Goal: Transaction & Acquisition: Purchase product/service

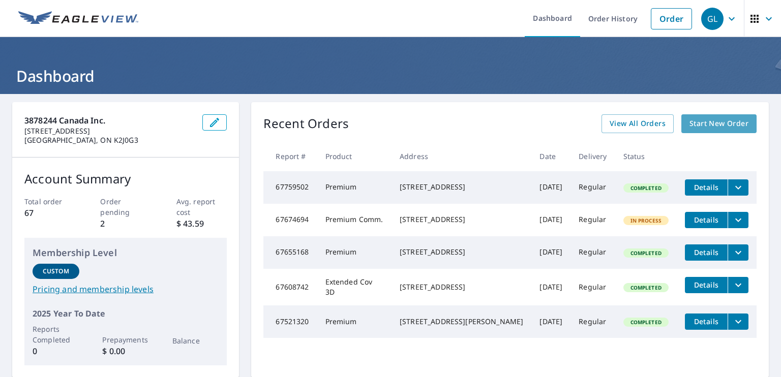
click at [705, 118] on span "Start New Order" at bounding box center [718, 123] width 59 height 13
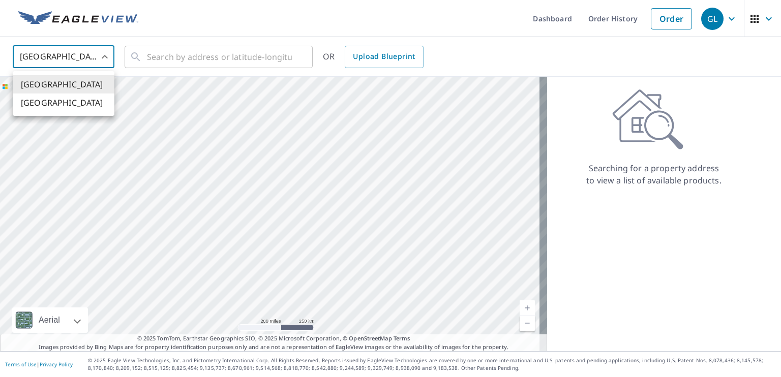
click at [104, 55] on body "GL GL Dashboard Order History Order GL United States US ​ ​ OR Upload Blueprint…" at bounding box center [390, 188] width 781 height 377
click at [73, 103] on li "[GEOGRAPHIC_DATA]" at bounding box center [64, 102] width 102 height 18
type input "CA"
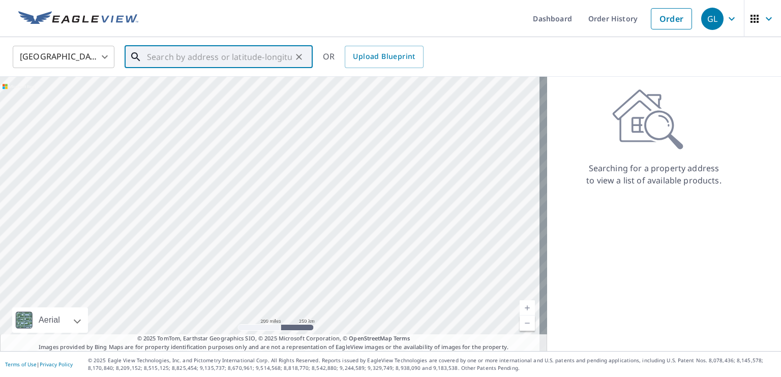
click at [162, 55] on input "text" at bounding box center [219, 57] width 145 height 28
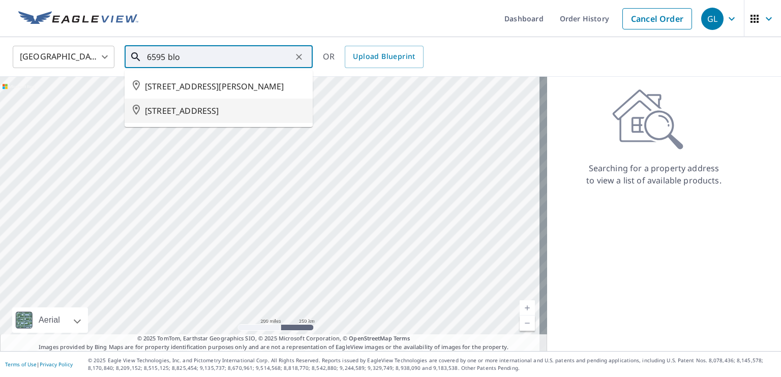
click at [166, 117] on span "[STREET_ADDRESS]" at bounding box center [225, 111] width 160 height 12
type input "[STREET_ADDRESS]"
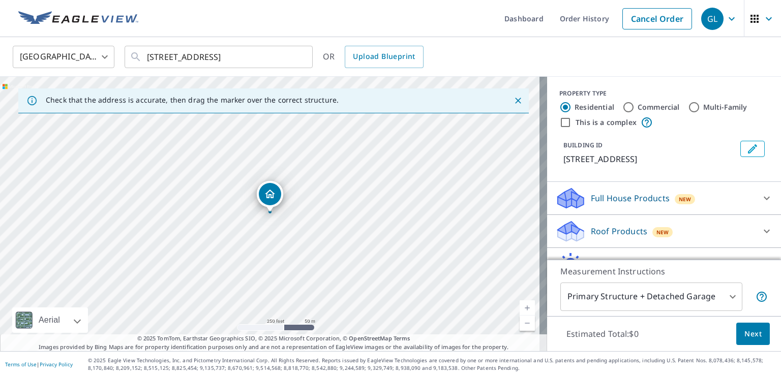
click at [519, 304] on link "Current Level 17, Zoom In" at bounding box center [526, 307] width 15 height 15
click at [519, 304] on link "Current Level 18, Zoom In" at bounding box center [526, 307] width 15 height 15
drag, startPoint x: 268, startPoint y: 193, endPoint x: 336, endPoint y: 207, distance: 69.6
click at [760, 237] on icon at bounding box center [766, 231] width 12 height 12
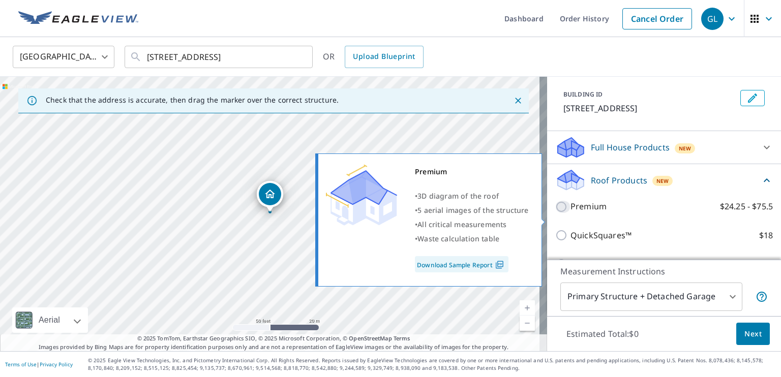
click at [555, 213] on input "Premium $24.25 - $75.5" at bounding box center [562, 207] width 15 height 12
checkbox input "true"
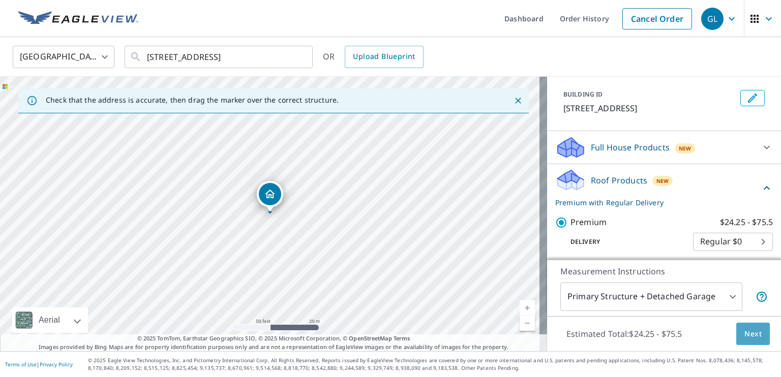
click at [747, 331] on span "Next" at bounding box center [752, 334] width 17 height 13
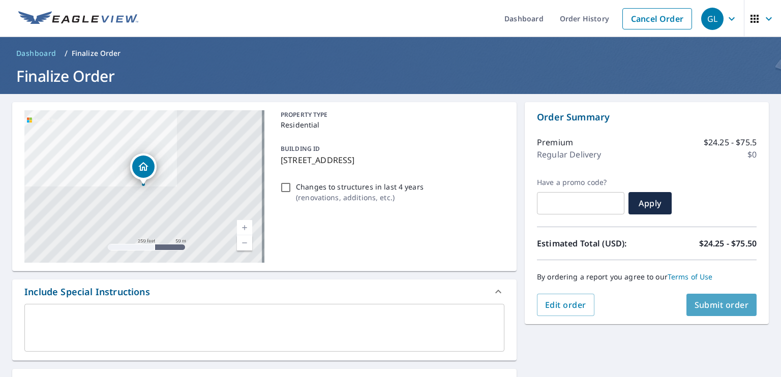
click at [712, 305] on span "Submit order" at bounding box center [721, 304] width 54 height 11
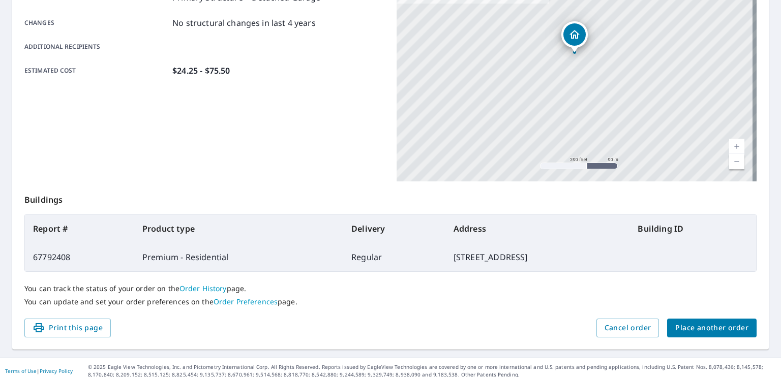
scroll to position [221, 0]
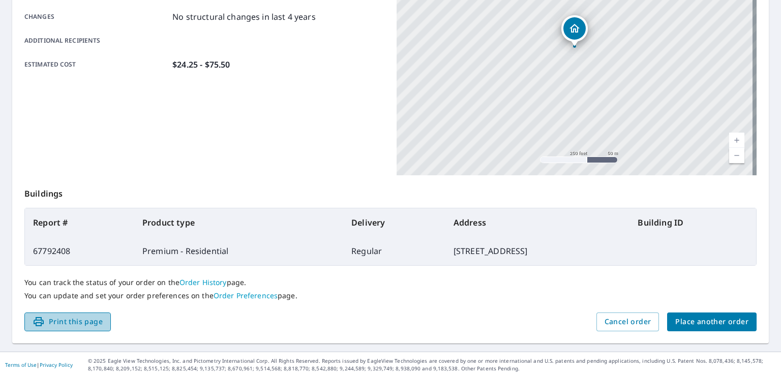
click at [72, 320] on span "Print this page" at bounding box center [68, 322] width 70 height 13
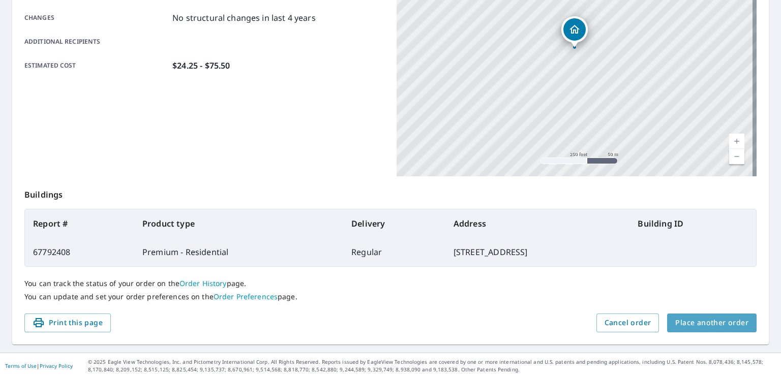
click at [710, 317] on span "Place another order" at bounding box center [711, 323] width 73 height 13
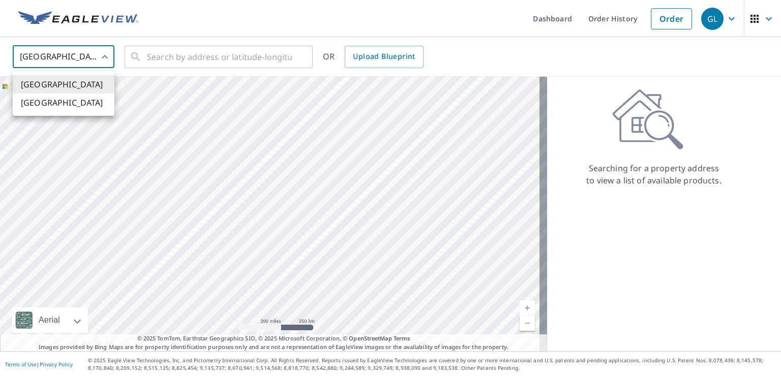
click at [106, 54] on body "GL GL Dashboard Order History Order GL United States US ​ ​ OR Upload Blueprint…" at bounding box center [390, 188] width 781 height 377
click at [65, 98] on li "[GEOGRAPHIC_DATA]" at bounding box center [64, 102] width 102 height 18
type input "CA"
click at [161, 55] on input "text" at bounding box center [219, 57] width 145 height 28
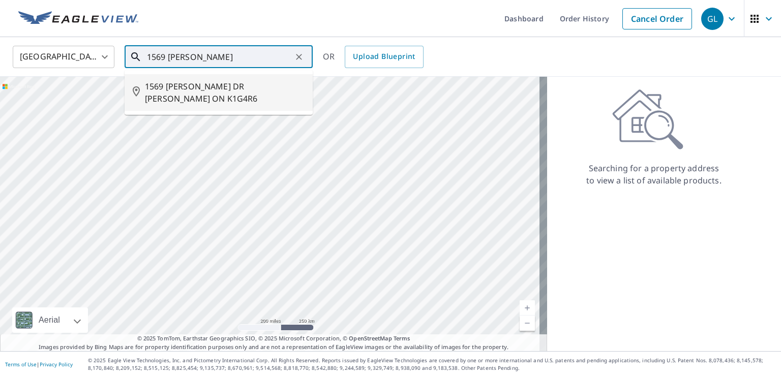
click at [185, 83] on span "1569 [PERSON_NAME] DR [PERSON_NAME] ON K1G4R6" at bounding box center [225, 92] width 160 height 24
type input "1569 [PERSON_NAME] DR [PERSON_NAME] ON K1G4R6"
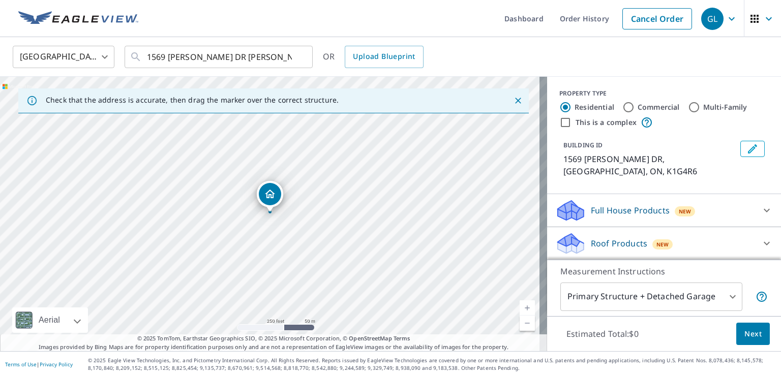
click at [520, 305] on link "Current Level 17, Zoom In" at bounding box center [526, 307] width 15 height 15
click at [520, 305] on link "Current Level 18, Zoom In" at bounding box center [526, 307] width 15 height 15
click at [520, 305] on link "Current Level 19, Zoom In" at bounding box center [526, 307] width 15 height 15
click at [520, 305] on link "Current Level 20, Zoom In Disabled" at bounding box center [526, 307] width 15 height 15
click at [519, 305] on link "Current Level 20, Zoom In Disabled" at bounding box center [526, 307] width 15 height 15
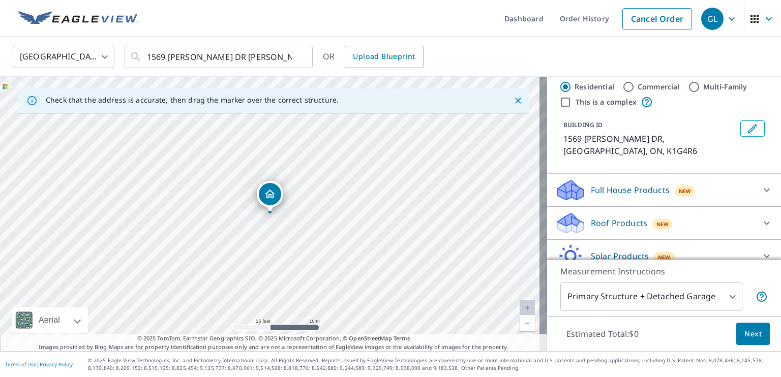
scroll to position [25, 0]
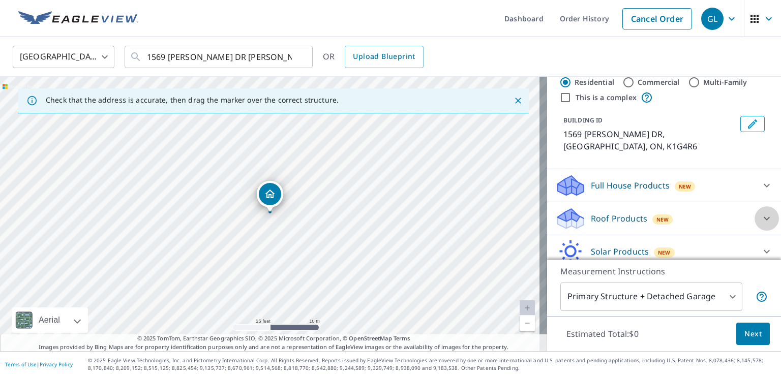
click at [760, 212] on icon at bounding box center [766, 218] width 12 height 12
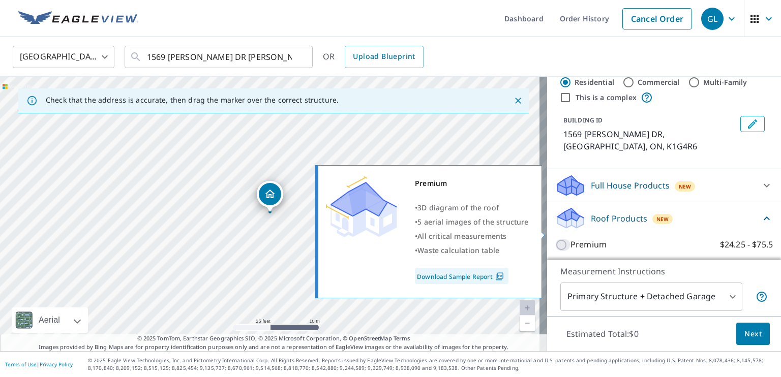
click at [555, 239] on input "Premium $24.25 - $75.5" at bounding box center [562, 245] width 15 height 12
checkbox input "true"
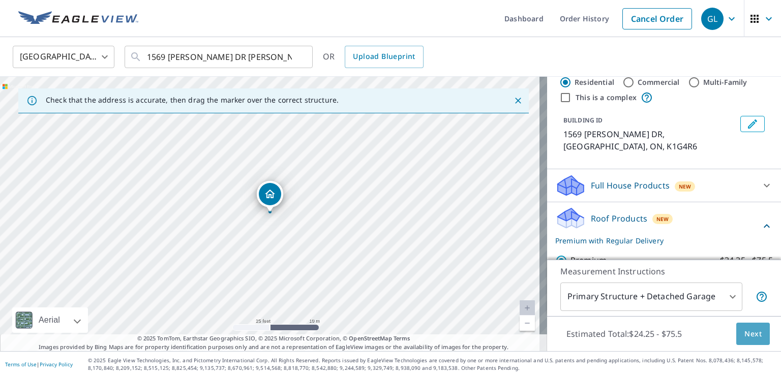
click at [746, 328] on span "Next" at bounding box center [752, 334] width 17 height 13
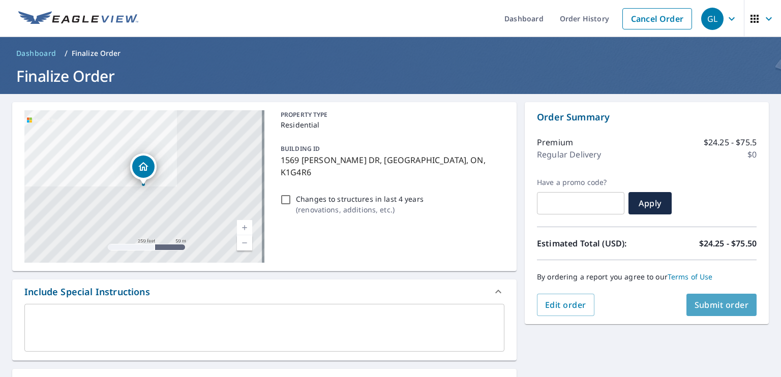
click at [699, 299] on span "Submit order" at bounding box center [721, 304] width 54 height 11
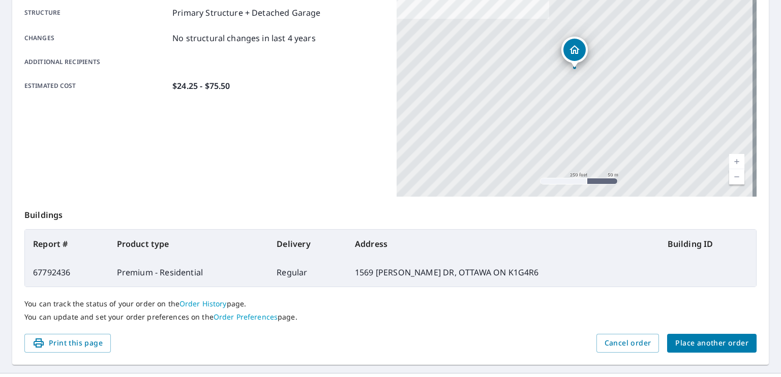
scroll to position [203, 0]
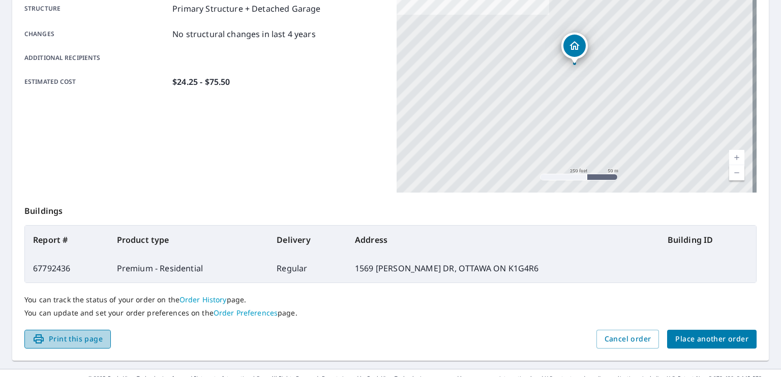
click at [65, 334] on span "Print this page" at bounding box center [68, 339] width 70 height 13
